Goal: Find contact information: Obtain details needed to contact an individual or organization

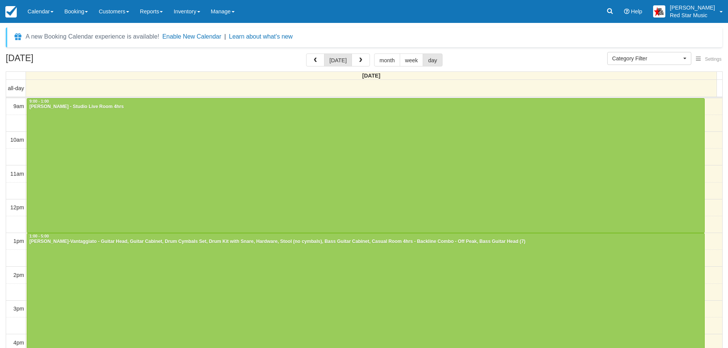
select select
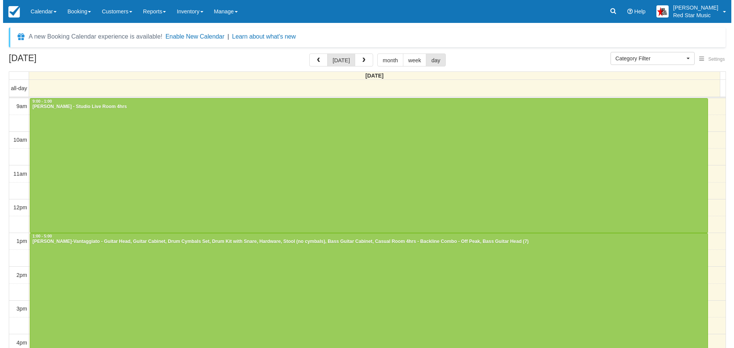
scroll to position [2, 0]
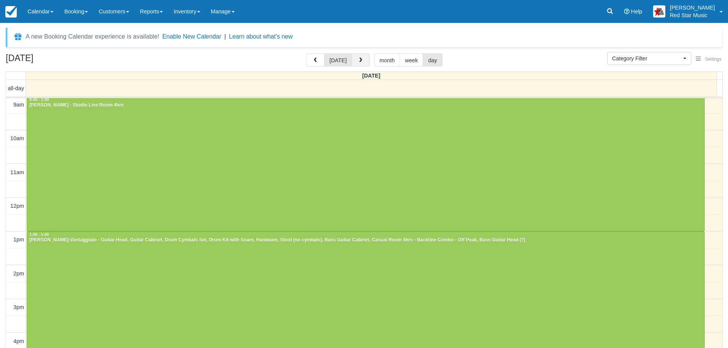
click at [359, 62] on span "button" at bounding box center [360, 60] width 5 height 5
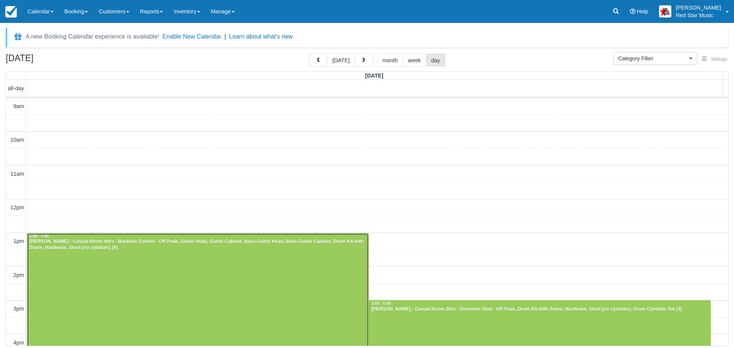
click at [253, 256] on div at bounding box center [197, 301] width 341 height 135
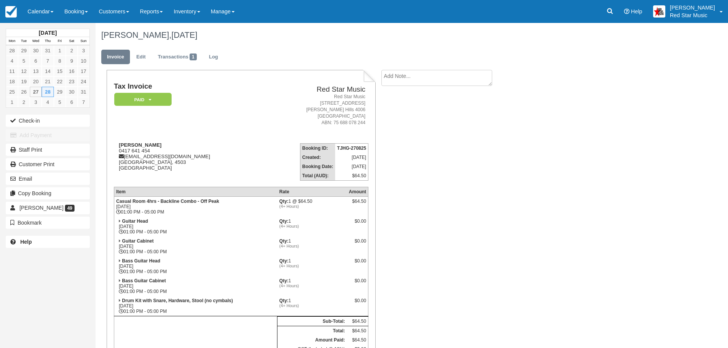
click at [403, 78] on textarea at bounding box center [437, 78] width 111 height 16
type textarea "2"
click at [406, 122] on button "Create" at bounding box center [399, 121] width 34 height 13
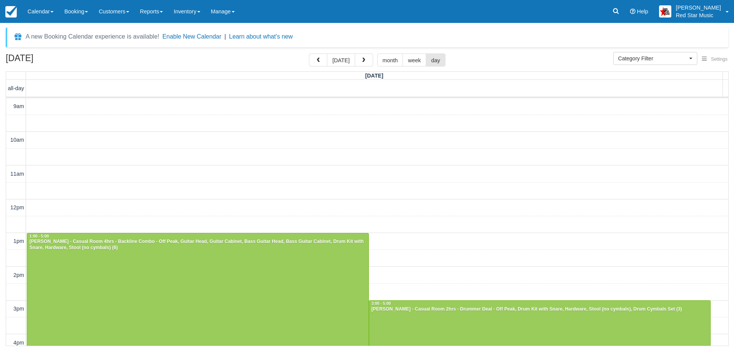
select select
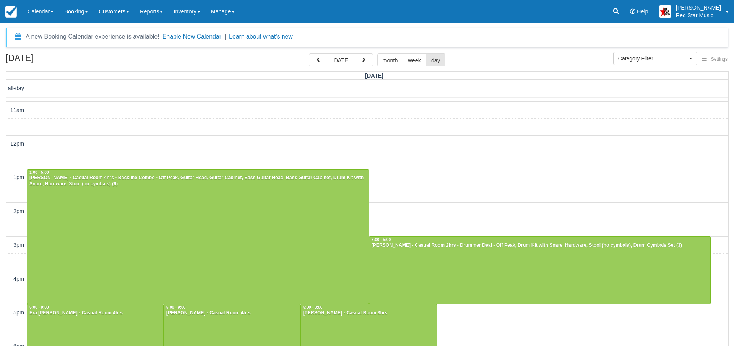
scroll to position [63, 0]
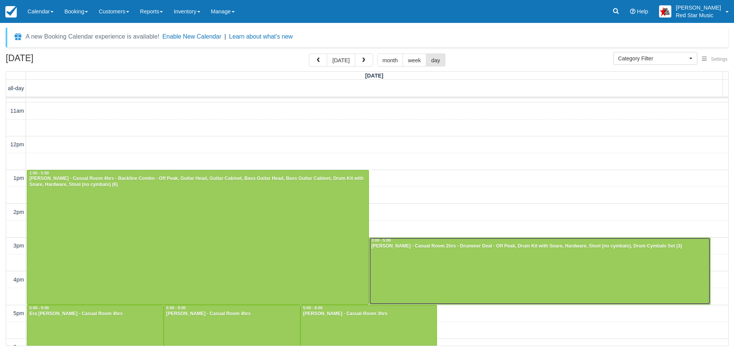
click at [494, 287] on div at bounding box center [539, 271] width 341 height 67
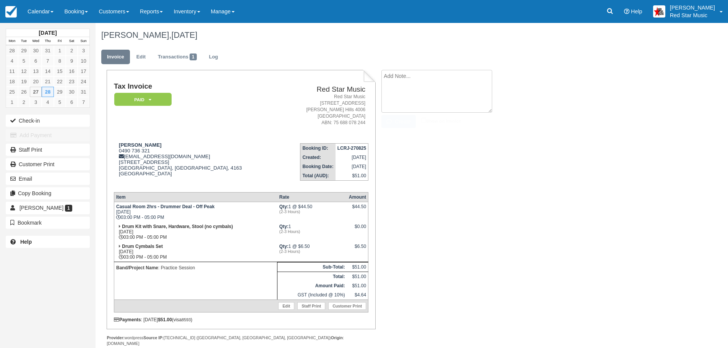
click at [436, 85] on textarea at bounding box center [437, 91] width 111 height 43
click at [45, 14] on link "Calendar" at bounding box center [40, 11] width 37 height 23
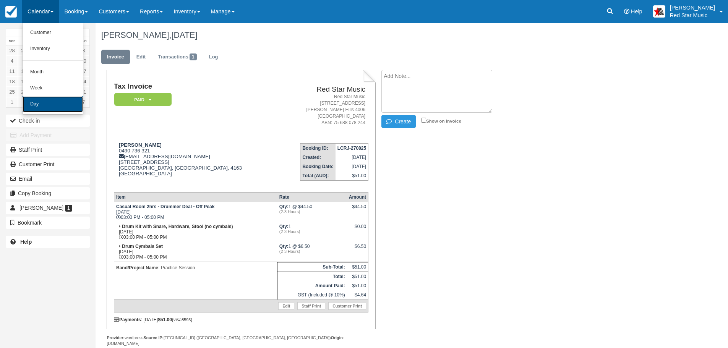
click at [51, 98] on link "Day" at bounding box center [53, 104] width 60 height 16
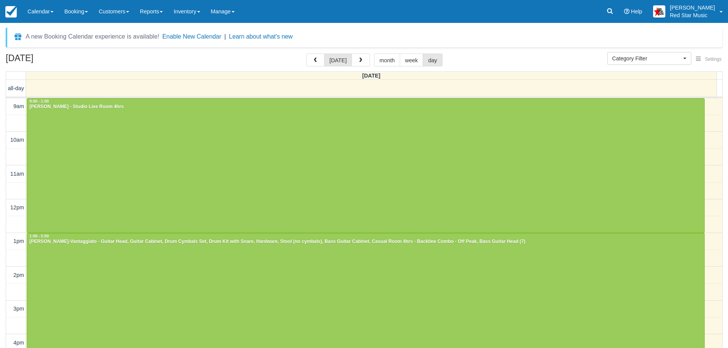
select select
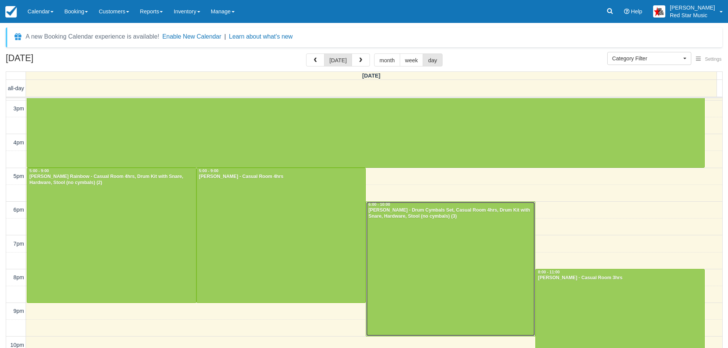
click at [393, 245] on div at bounding box center [450, 269] width 169 height 135
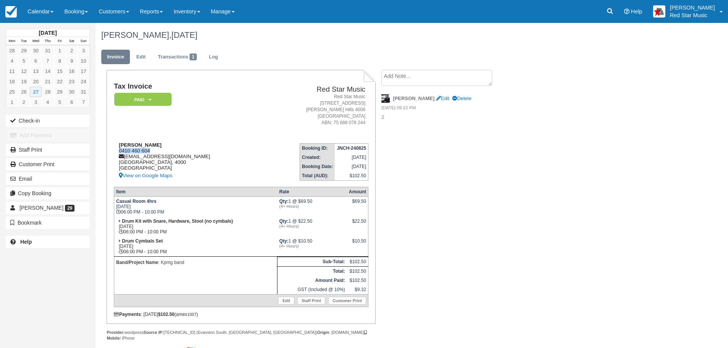
drag, startPoint x: 152, startPoint y: 150, endPoint x: 118, endPoint y: 151, distance: 33.7
click at [118, 151] on div "[PERSON_NAME] 0410 460 604 [EMAIL_ADDRESS][DOMAIN_NAME] [GEOGRAPHIC_DATA] View …" at bounding box center [188, 161] width 148 height 38
copy div "0410 460 604"
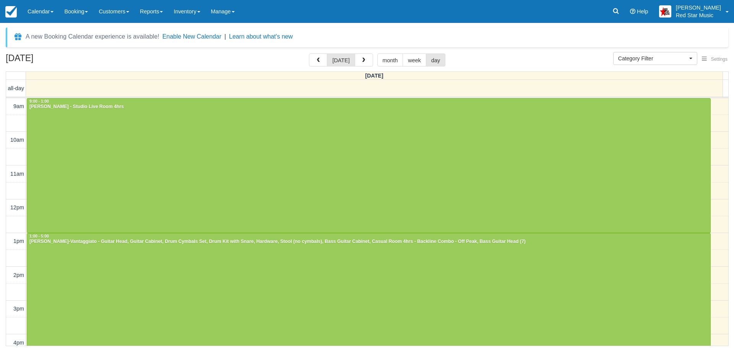
select select
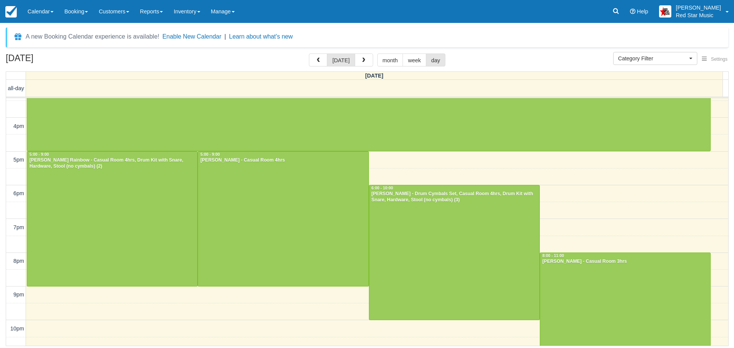
scroll to position [225, 0]
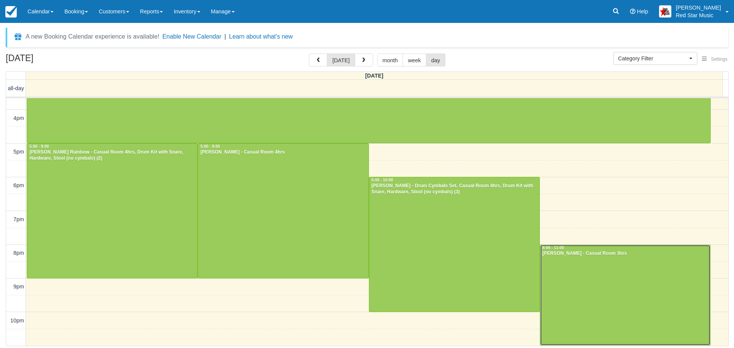
click at [611, 273] on div at bounding box center [625, 295] width 170 height 101
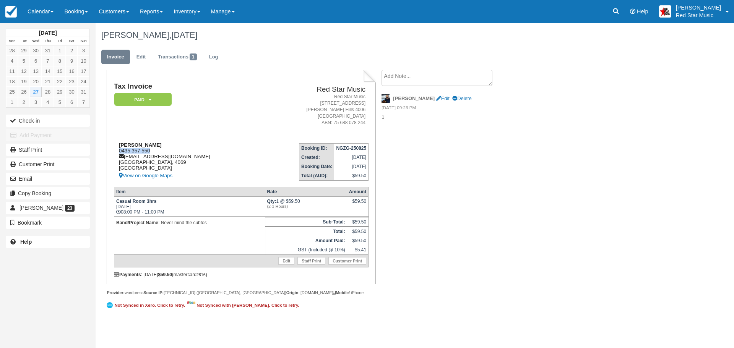
drag, startPoint x: 152, startPoint y: 151, endPoint x: 119, endPoint y: 151, distance: 32.5
click at [119, 151] on div "Alistair Sutton 0435 357 550 mail@alistairsutton.com Queensland, 4069 Australia…" at bounding box center [188, 161] width 148 height 38
copy div "0435 357 550"
click at [55, 14] on link "Calendar" at bounding box center [40, 11] width 37 height 23
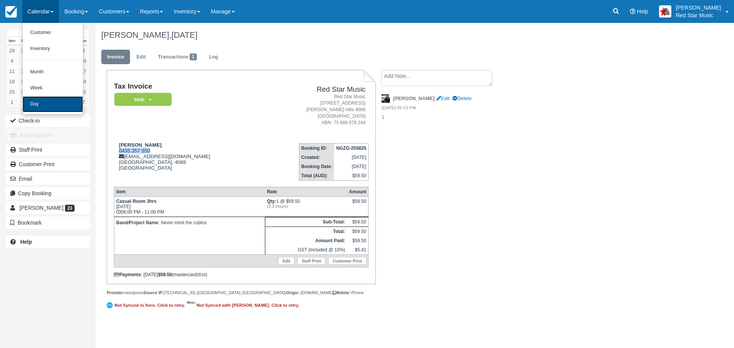
click at [56, 106] on link "Day" at bounding box center [53, 104] width 60 height 16
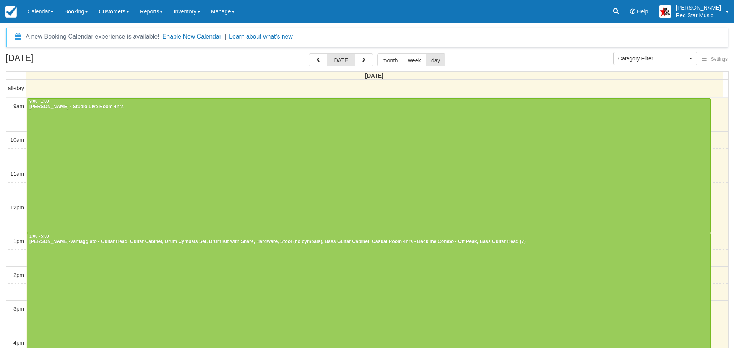
select select
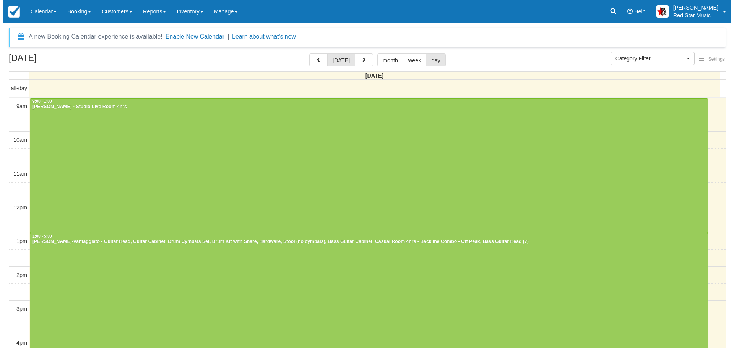
scroll to position [2, 0]
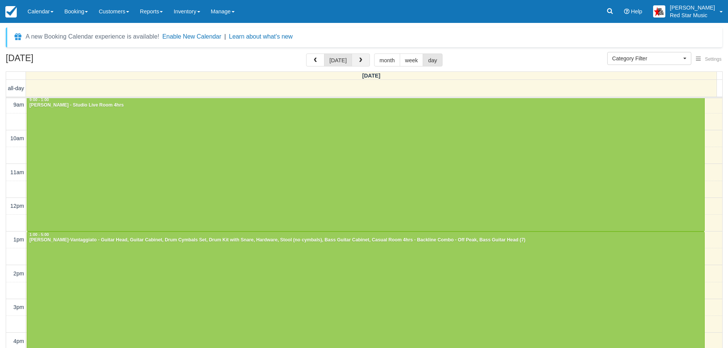
click at [359, 63] on button "button" at bounding box center [361, 60] width 18 height 13
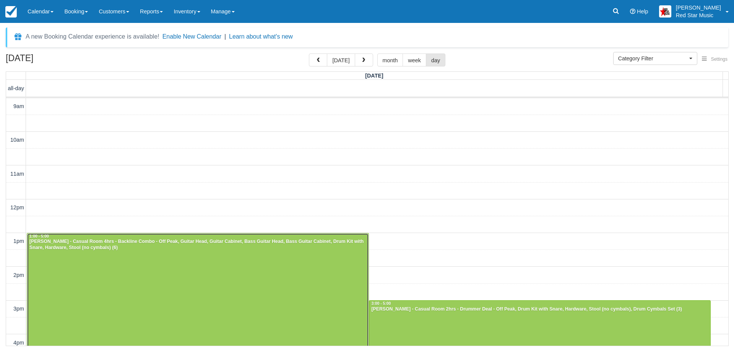
click at [227, 270] on div at bounding box center [197, 301] width 341 height 135
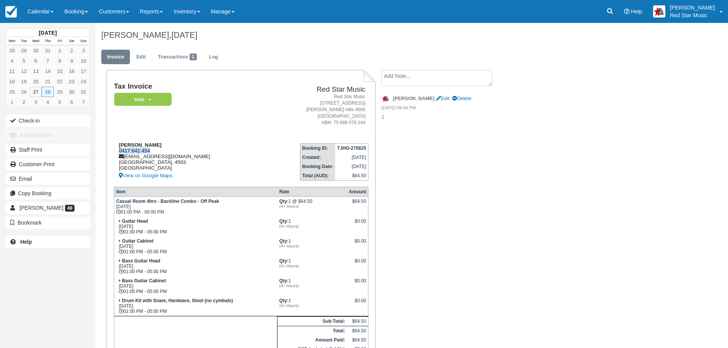
click at [119, 150] on div "[PERSON_NAME] 0417 641 454 [EMAIL_ADDRESS][DOMAIN_NAME] [GEOGRAPHIC_DATA] [GEOG…" at bounding box center [188, 161] width 149 height 38
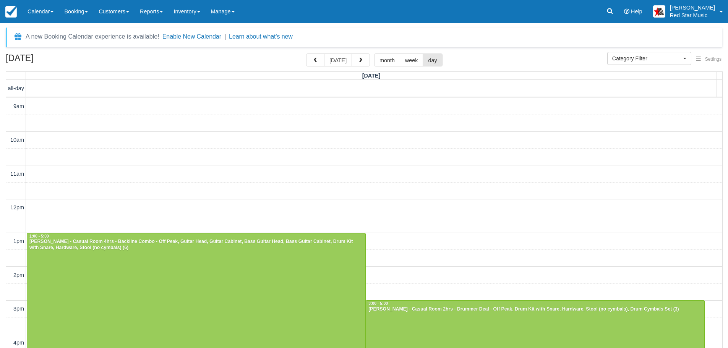
select select
click at [474, 317] on div at bounding box center [535, 334] width 338 height 67
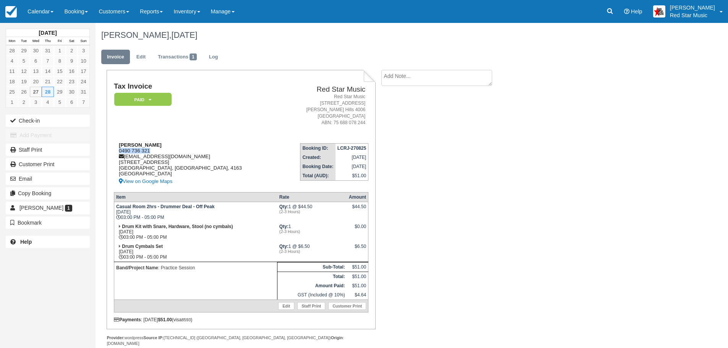
drag, startPoint x: 152, startPoint y: 150, endPoint x: 116, endPoint y: 150, distance: 35.6
click at [116, 150] on div "[PERSON_NAME] 0490 736 321 [EMAIL_ADDRESS][DOMAIN_NAME] [STREET_ADDRESS] View o…" at bounding box center [197, 164] width 166 height 44
copy div "0490 736 321"
click at [400, 79] on textarea at bounding box center [437, 78] width 111 height 16
type textarea "4"
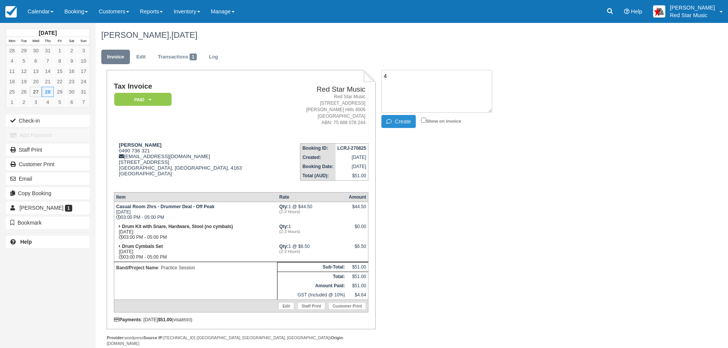
click at [400, 122] on button "Create" at bounding box center [399, 121] width 34 height 13
